Goal: Task Accomplishment & Management: Complete application form

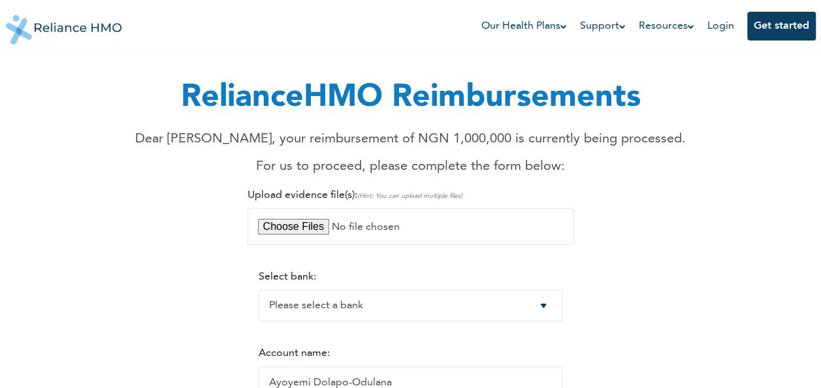
scroll to position [65, 0]
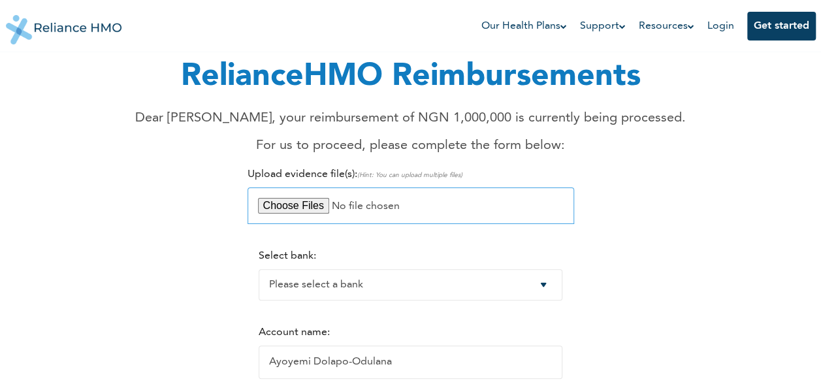
click at [318, 205] on input "file" at bounding box center [411, 206] width 327 height 37
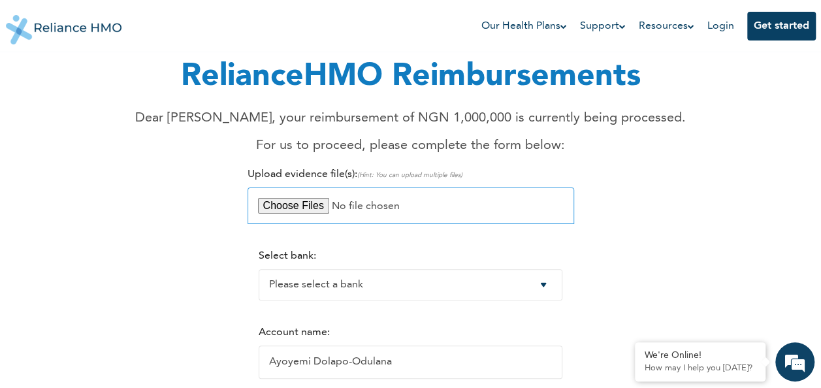
scroll to position [0, 0]
click at [303, 203] on input "file" at bounding box center [411, 206] width 327 height 37
type input "C:\fakepath\Medical Report.pdf"
click at [303, 208] on input "file" at bounding box center [411, 206] width 327 height 37
click at [296, 208] on input "file" at bounding box center [411, 206] width 327 height 37
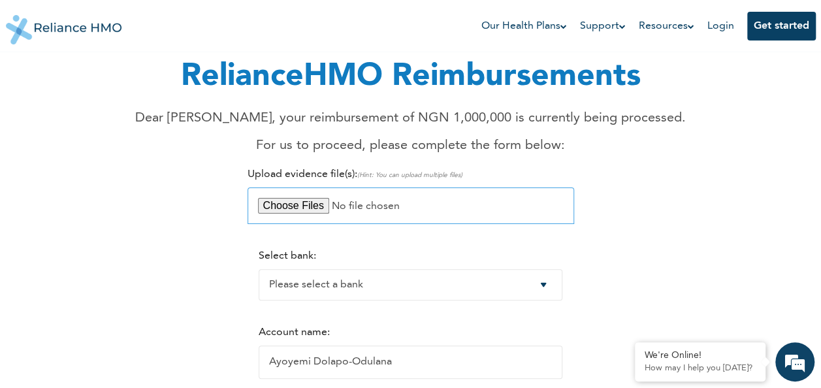
click at [318, 206] on input "file" at bounding box center [411, 206] width 327 height 37
click at [301, 208] on input "file" at bounding box center [411, 206] width 327 height 37
type input "C:\fakepath\Admission Fees (2).pdf"
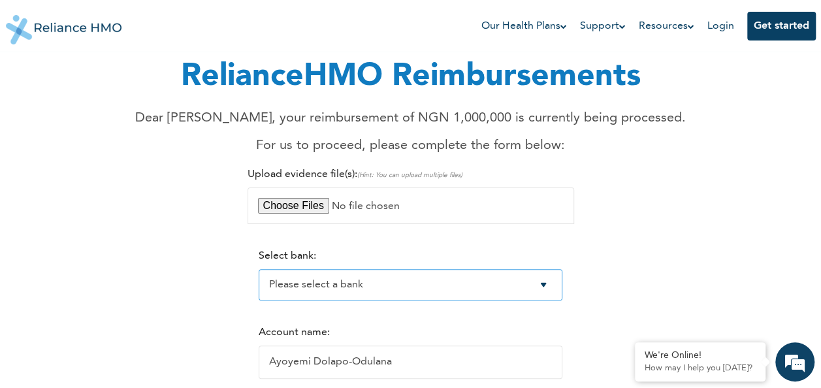
click at [495, 298] on select "Please select a bank Access Bank Plc. Citibank Nigeria Limited Access Bank (Dia…" at bounding box center [411, 284] width 304 height 31
select select "1"
click at [259, 271] on select "Please select a bank Access Bank Plc. Citibank Nigeria Limited Access Bank (Dia…" at bounding box center [411, 284] width 304 height 31
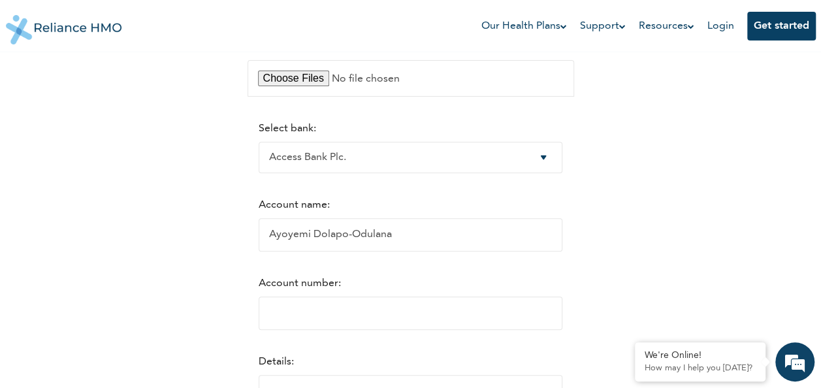
scroll to position [196, 0]
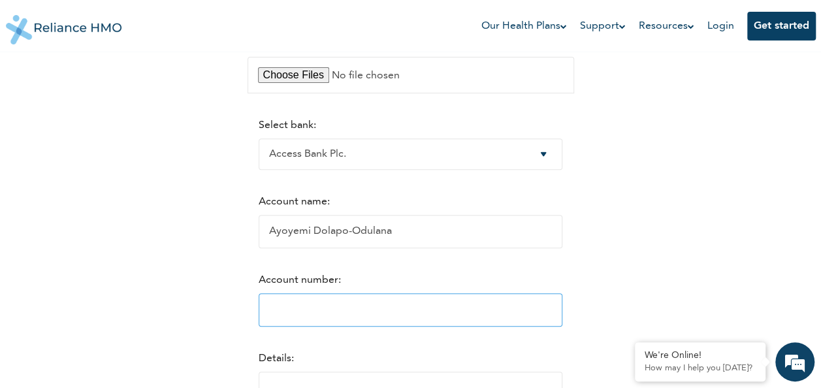
click at [340, 307] on input "Account number:" at bounding box center [411, 309] width 304 height 33
click at [561, 314] on input "1" at bounding box center [411, 309] width 304 height 33
click at [561, 314] on input "2" at bounding box center [411, 309] width 304 height 33
click at [561, 314] on input "3" at bounding box center [411, 309] width 304 height 33
click at [561, 314] on input "34" at bounding box center [411, 309] width 304 height 33
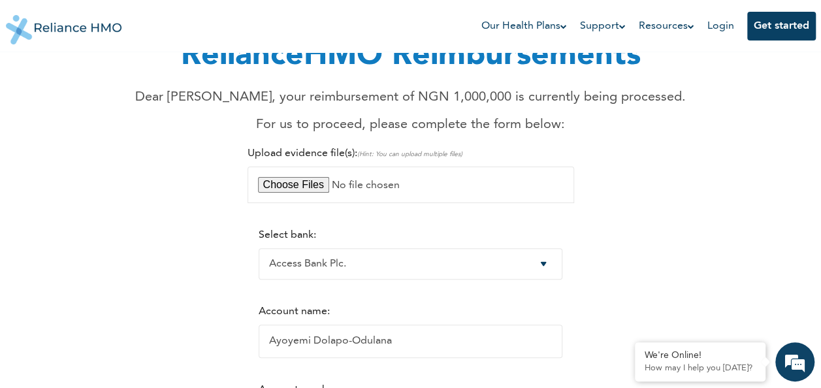
scroll to position [0, 0]
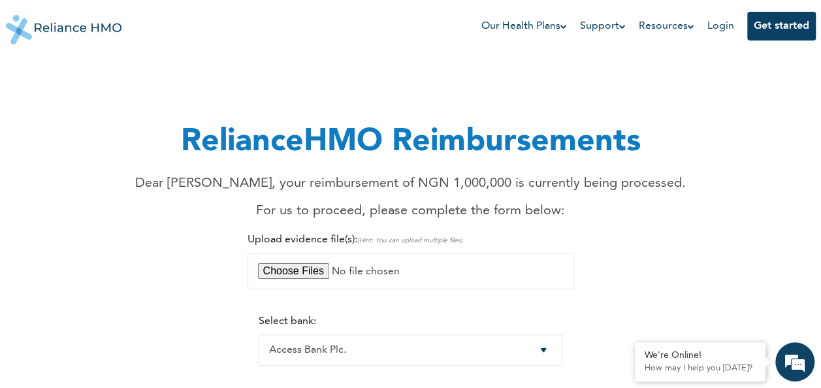
click at [187, 139] on h1 "RelianceHMO Reimbursements" at bounding box center [410, 142] width 551 height 47
drag, startPoint x: 165, startPoint y: 180, endPoint x: 654, endPoint y: 190, distance: 489.5
click at [654, 190] on p "Dear [PERSON_NAME], your reimbursement of NGN 1,000,000 is currently being proc…" at bounding box center [410, 184] width 551 height 20
click at [300, 206] on p "For us to proceed, please complete the form below:" at bounding box center [410, 211] width 551 height 20
drag, startPoint x: 260, startPoint y: 211, endPoint x: 582, endPoint y: 215, distance: 322.2
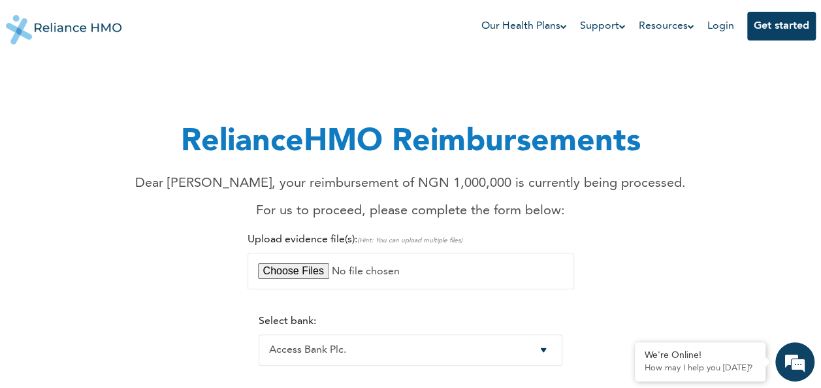
click at [582, 215] on p "For us to proceed, please complete the form below:" at bounding box center [410, 211] width 551 height 20
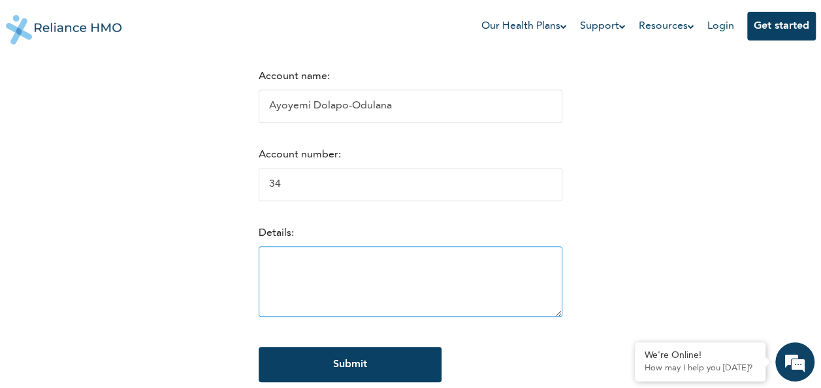
scroll to position [327, 0]
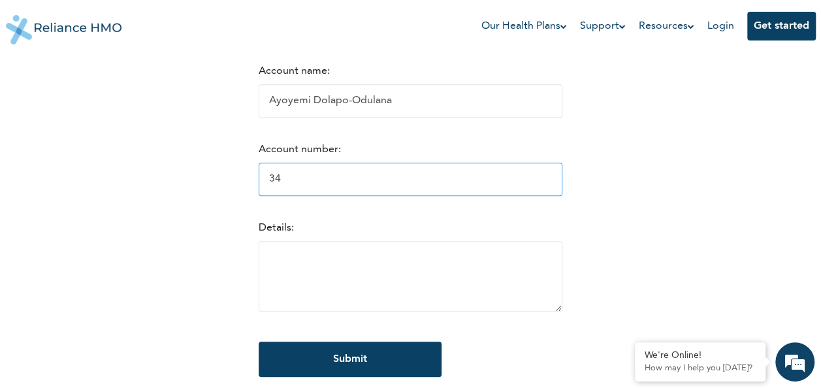
click at [455, 190] on input "34" at bounding box center [411, 179] width 304 height 33
type input "3"
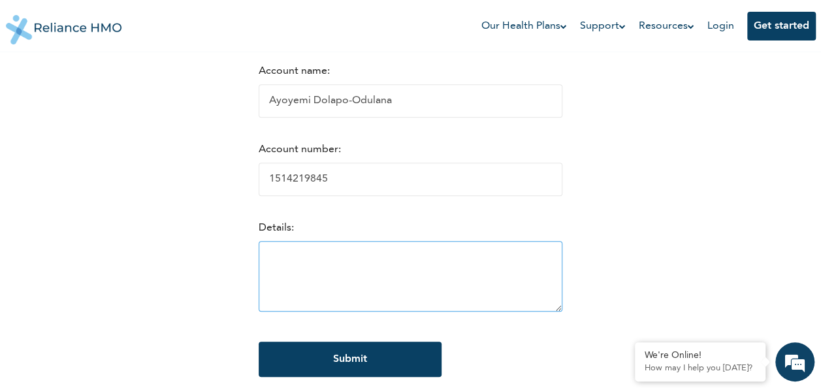
type input "1514219845"
click at [491, 255] on textarea at bounding box center [411, 276] width 304 height 71
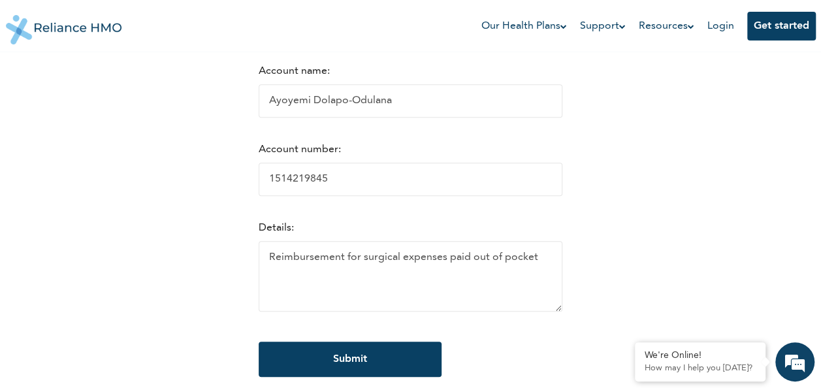
click at [762, 233] on div "RelianceHMO Reimbursements Dear [PERSON_NAME], your reimbursement of NGN 1,000,…" at bounding box center [411, 71] width 795 height 663
click at [523, 261] on textarea "Reimbursement for surgical expenses paid out of pocket" at bounding box center [411, 276] width 304 height 71
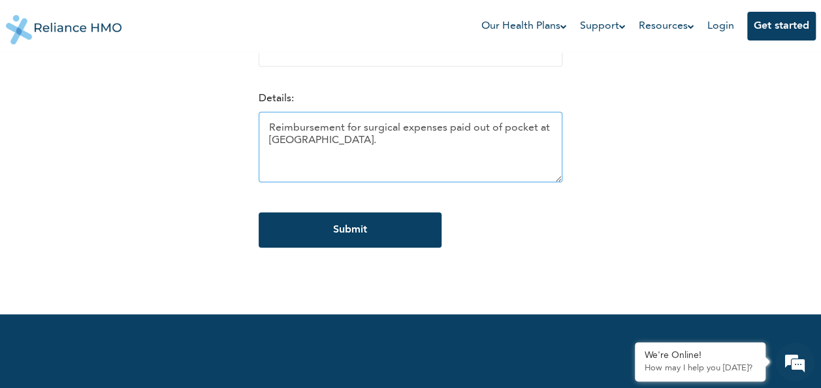
scroll to position [457, 0]
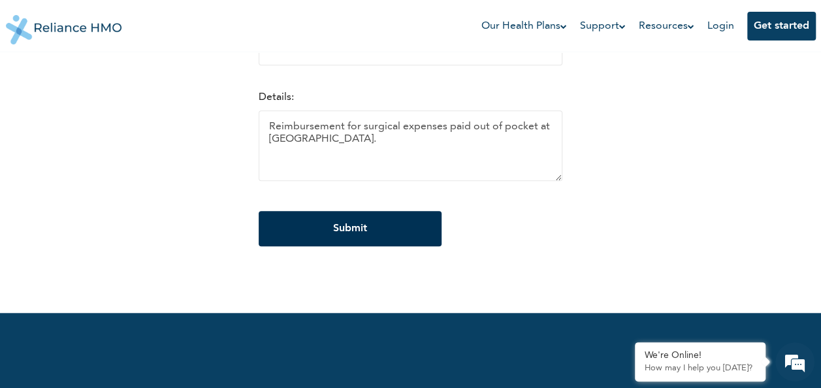
type textarea "Reimbursement for surgical expenses paid out of pocket at [GEOGRAPHIC_DATA]."
click at [374, 227] on input "Submit" at bounding box center [350, 228] width 183 height 35
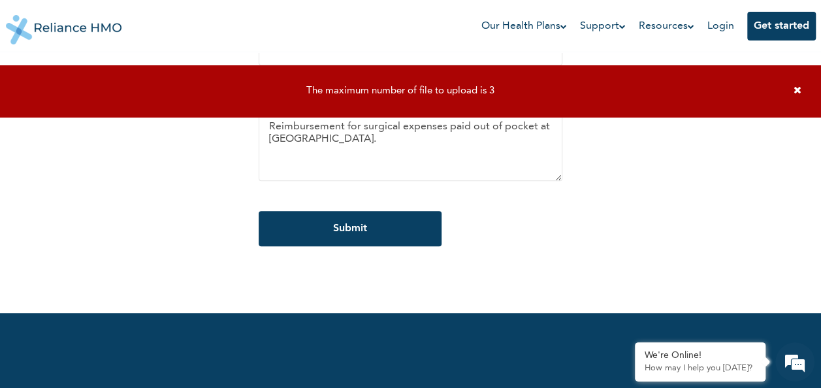
click at [799, 90] on icon at bounding box center [798, 90] width 8 height 10
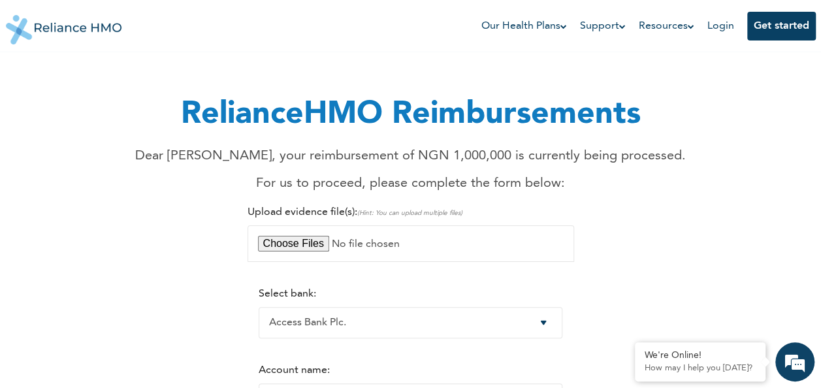
scroll to position [0, 0]
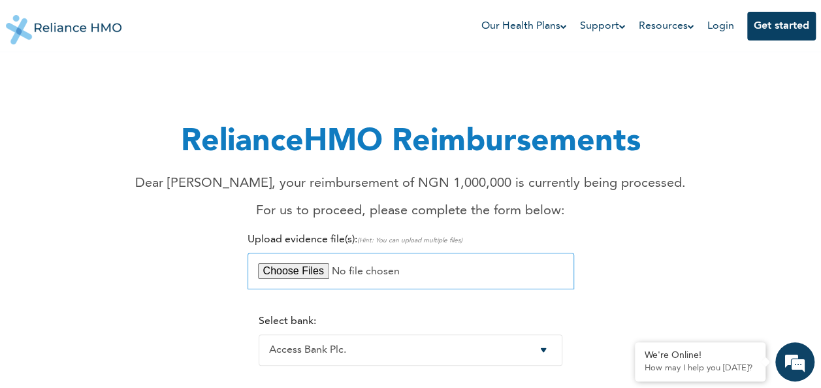
click at [293, 269] on input "file" at bounding box center [411, 271] width 327 height 37
click at [305, 271] on input "file" at bounding box center [411, 271] width 327 height 37
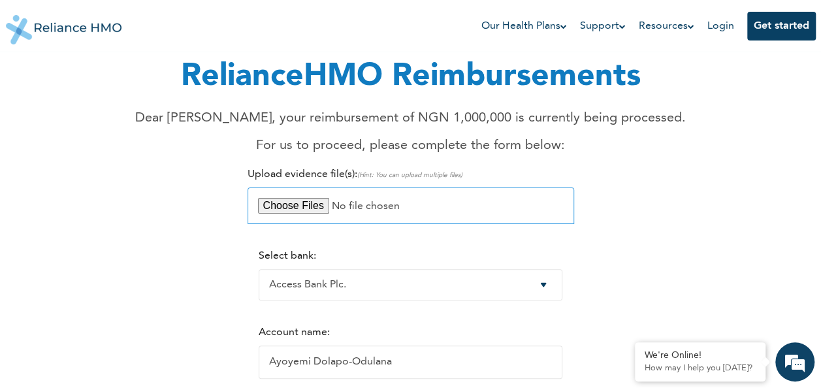
type input "C:\fakepath\Medical Report.pdf"
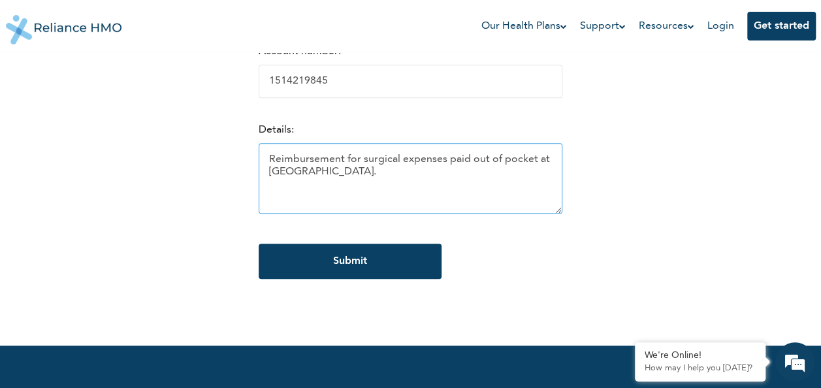
scroll to position [523, 0]
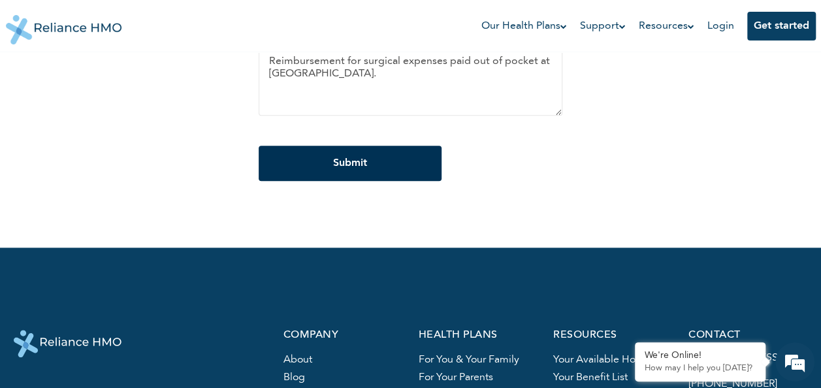
click at [374, 176] on input "Submit" at bounding box center [350, 163] width 183 height 35
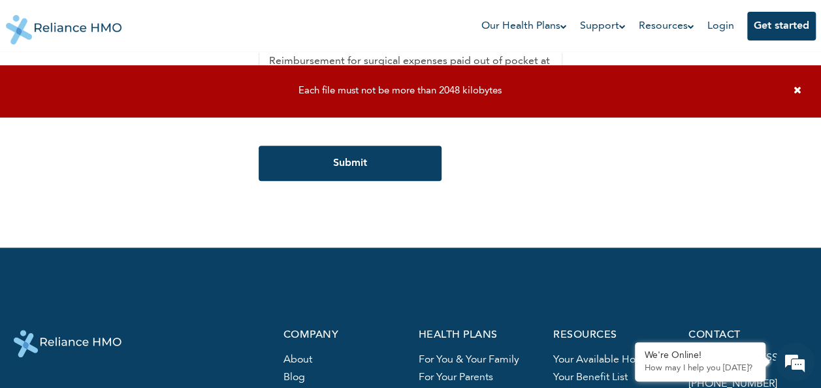
click at [796, 88] on icon at bounding box center [798, 90] width 8 height 10
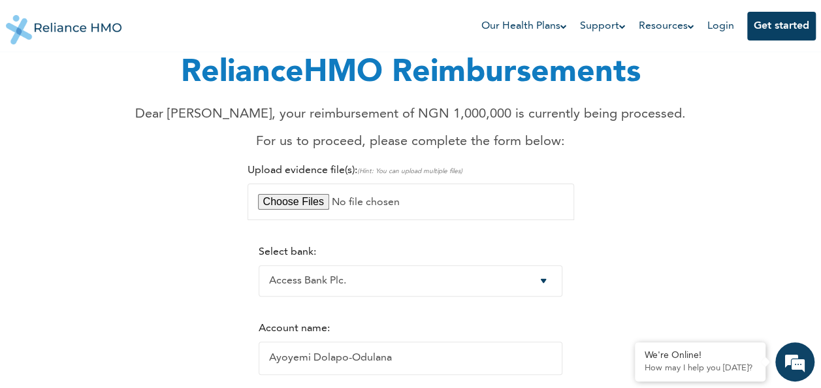
scroll to position [65, 0]
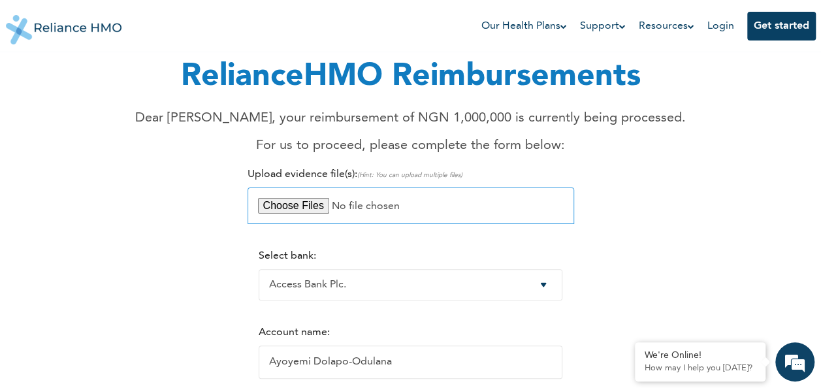
click at [311, 203] on input "file" at bounding box center [411, 206] width 327 height 37
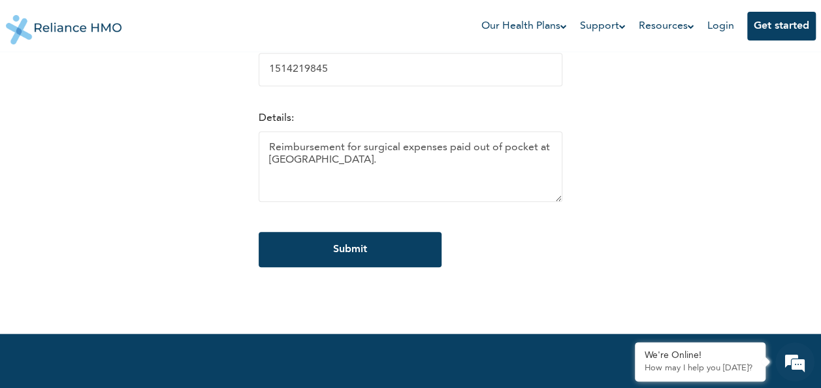
scroll to position [457, 0]
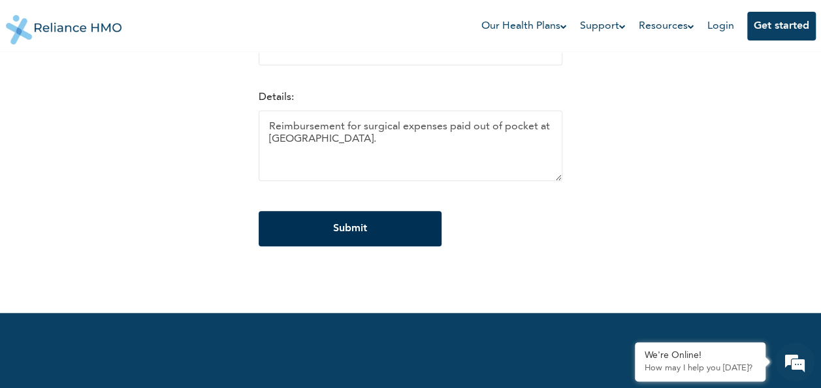
click at [333, 229] on input "Submit" at bounding box center [350, 228] width 183 height 35
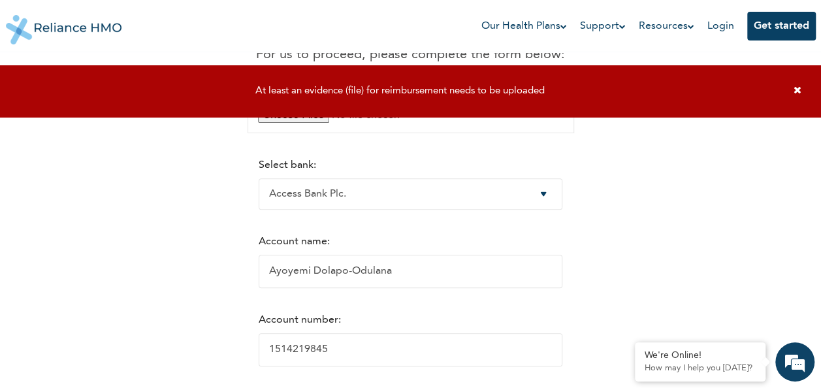
scroll to position [131, 0]
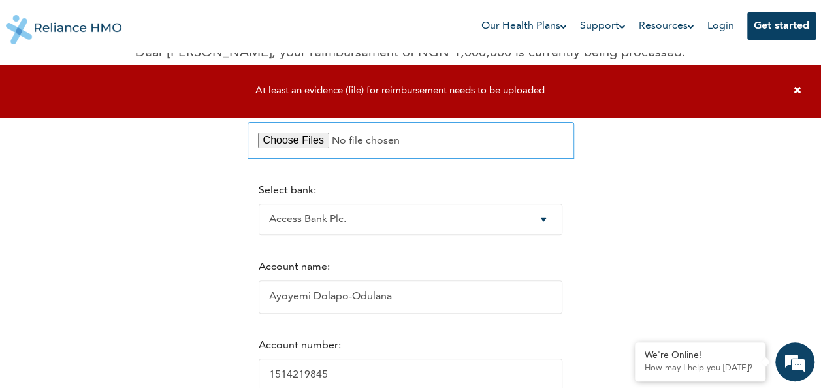
click at [324, 150] on input "file" at bounding box center [411, 140] width 327 height 37
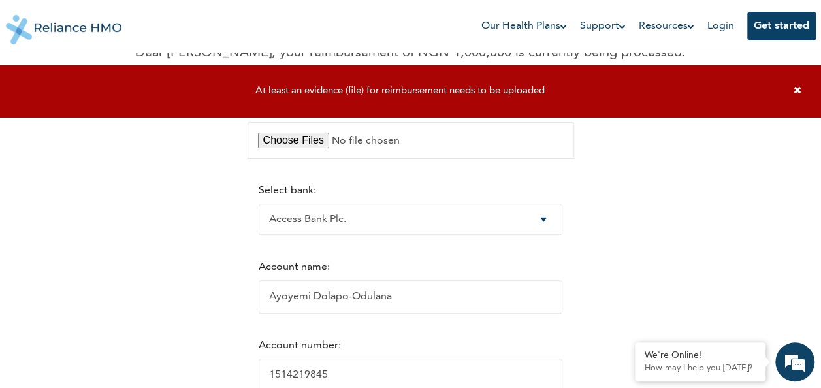
click at [797, 91] on icon at bounding box center [798, 90] width 8 height 10
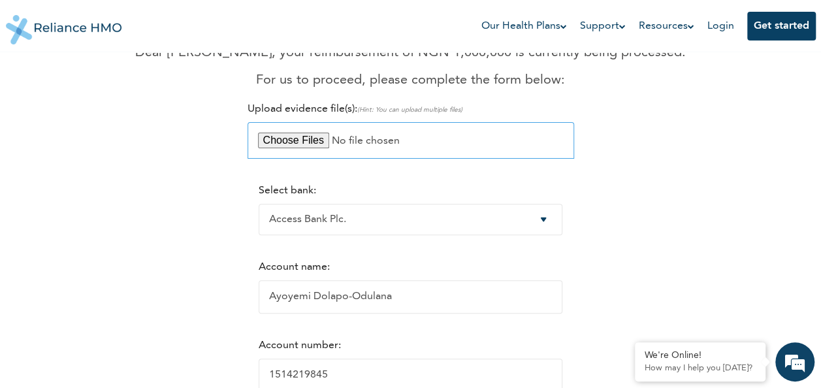
click at [282, 145] on input "file" at bounding box center [411, 140] width 327 height 37
type input "C:\fakepath\Surgery Bill_compressed.pdf"
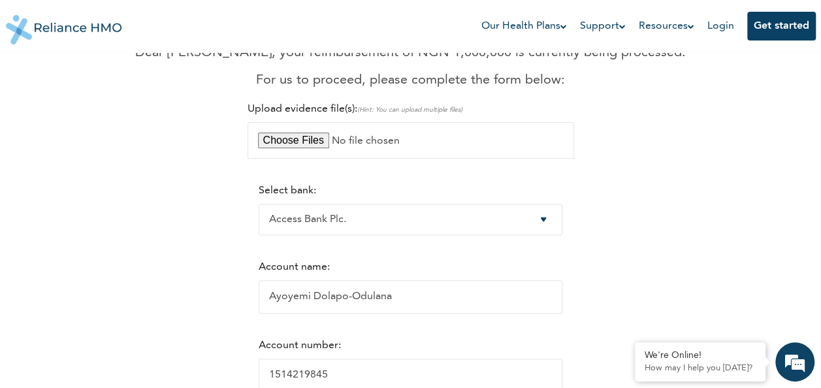
scroll to position [392, 0]
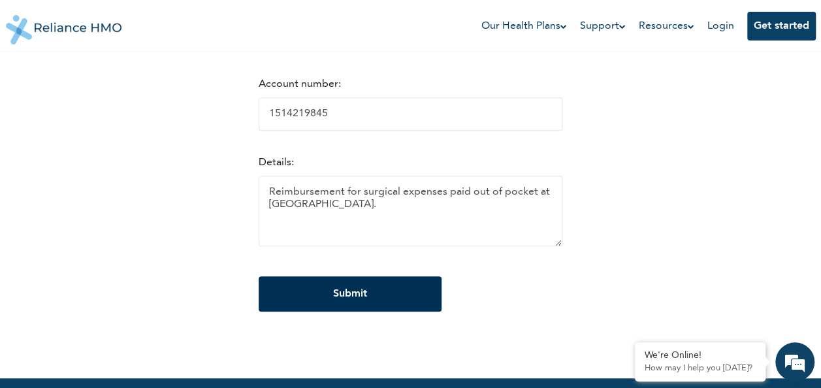
click at [389, 301] on input "Submit" at bounding box center [350, 293] width 183 height 35
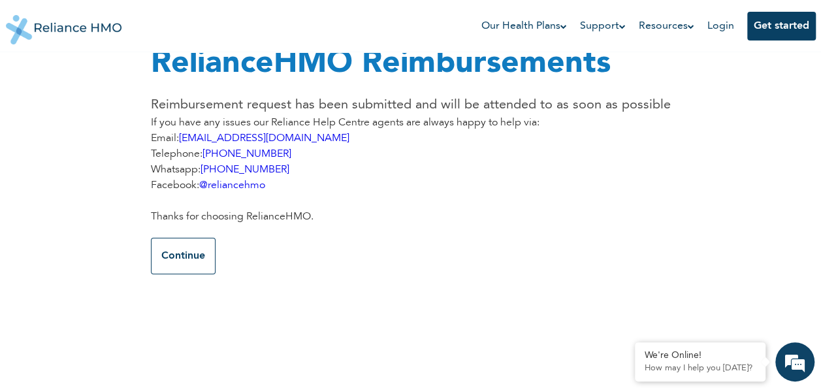
scroll to position [0, 0]
